Goal: Task Accomplishment & Management: Use online tool/utility

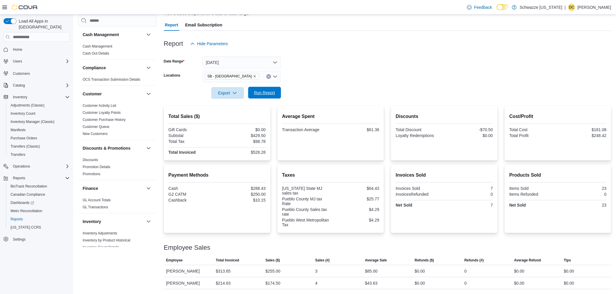
scroll to position [372, 0]
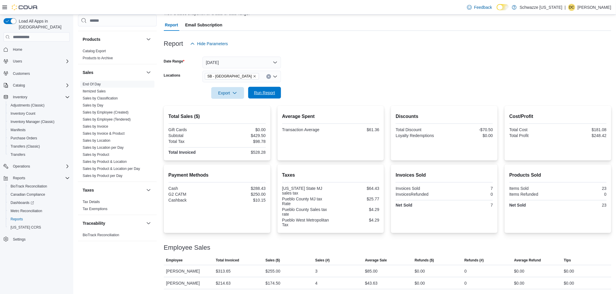
click at [275, 91] on span "Run Report" at bounding box center [264, 93] width 21 height 6
click at [255, 94] on span "Run Report" at bounding box center [264, 93] width 21 height 6
click at [264, 93] on span "Run Report" at bounding box center [264, 93] width 21 height 6
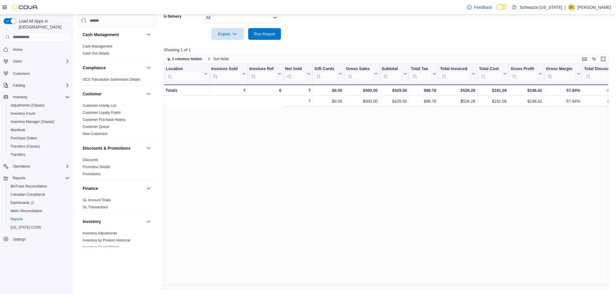
scroll to position [0, 161]
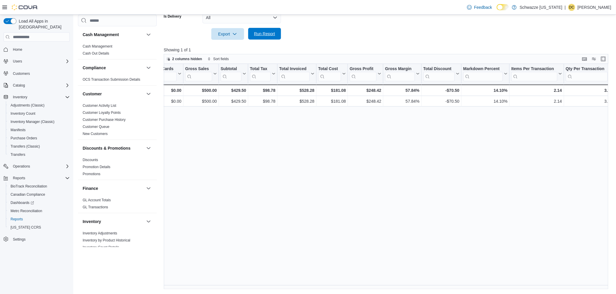
click at [265, 33] on span "Run Report" at bounding box center [264, 34] width 21 height 6
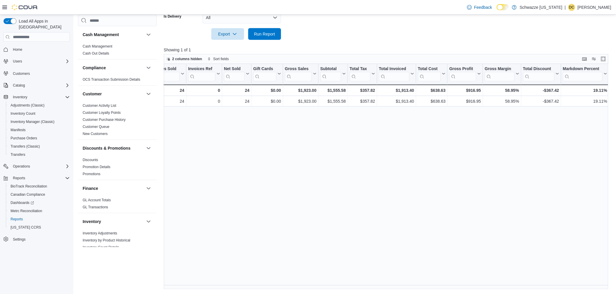
scroll to position [0, 62]
